Goal: Transaction & Acquisition: Subscribe to service/newsletter

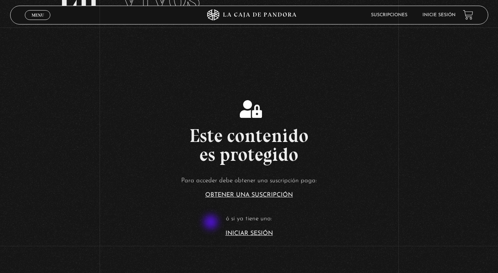
scroll to position [81, 0]
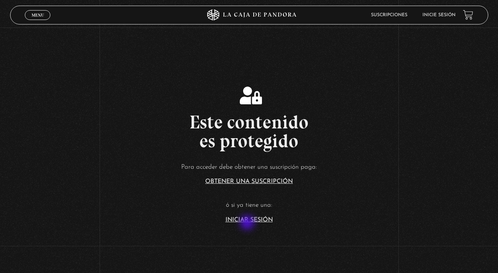
click at [248, 223] on section "Este contenido es protegido Para acceder debe obtener una suscripción paga: Obt…" at bounding box center [249, 148] width 498 height 218
click at [248, 221] on link "Iniciar Sesión" at bounding box center [249, 220] width 47 height 6
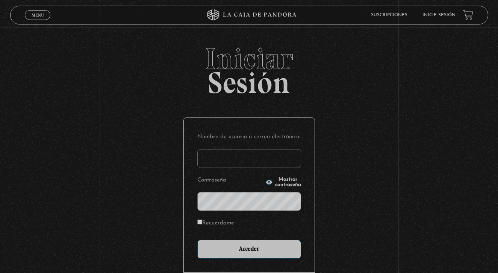
type input "[EMAIL_ADDRESS][DOMAIN_NAME]"
click at [249, 248] on input "Acceder" at bounding box center [249, 248] width 104 height 19
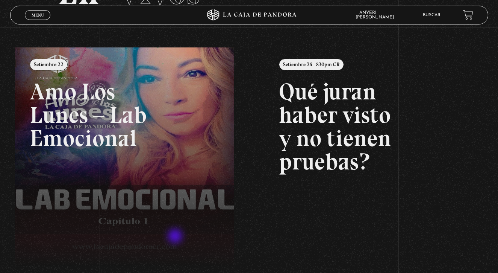
scroll to position [67, 0]
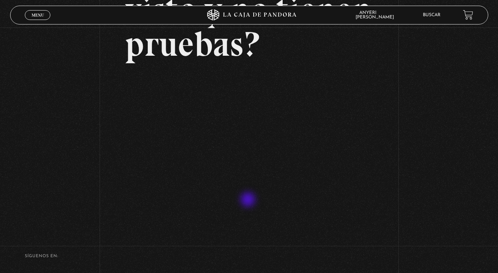
scroll to position [109, 0]
